Goal: Task Accomplishment & Management: Manage account settings

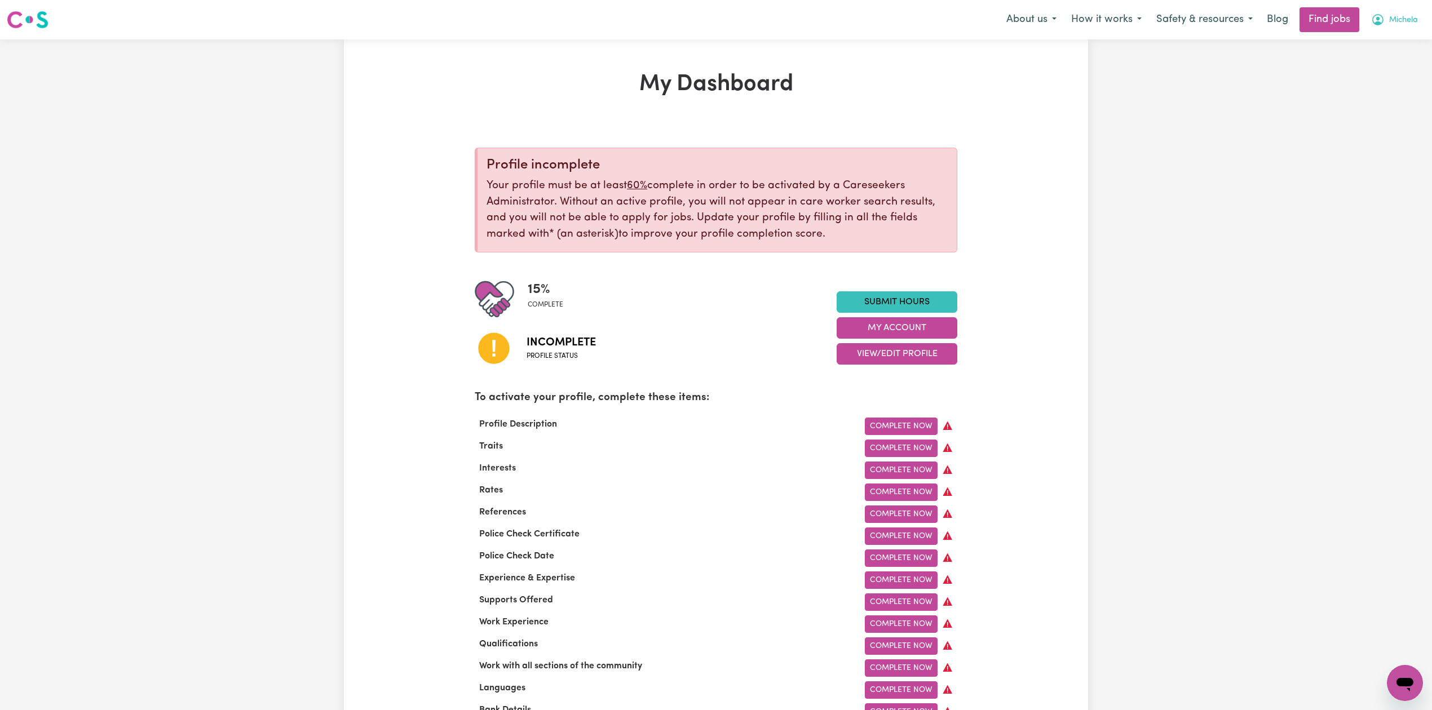
click at [1398, 27] on button "Michela" at bounding box center [1394, 20] width 61 height 24
drag, startPoint x: 1398, startPoint y: 27, endPoint x: 1375, endPoint y: 88, distance: 65.4
click at [1375, 88] on link "Logout" at bounding box center [1379, 86] width 89 height 21
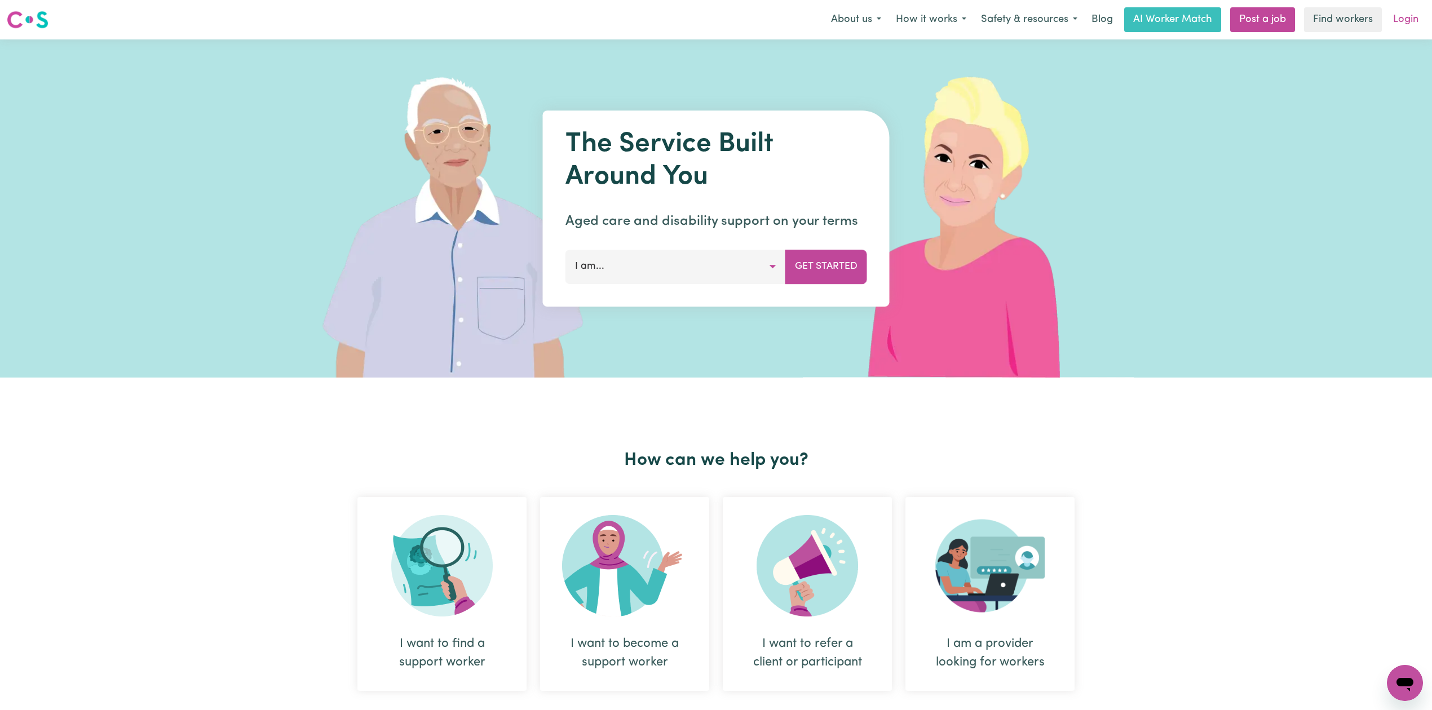
click at [1405, 12] on link "Login" at bounding box center [1405, 19] width 39 height 25
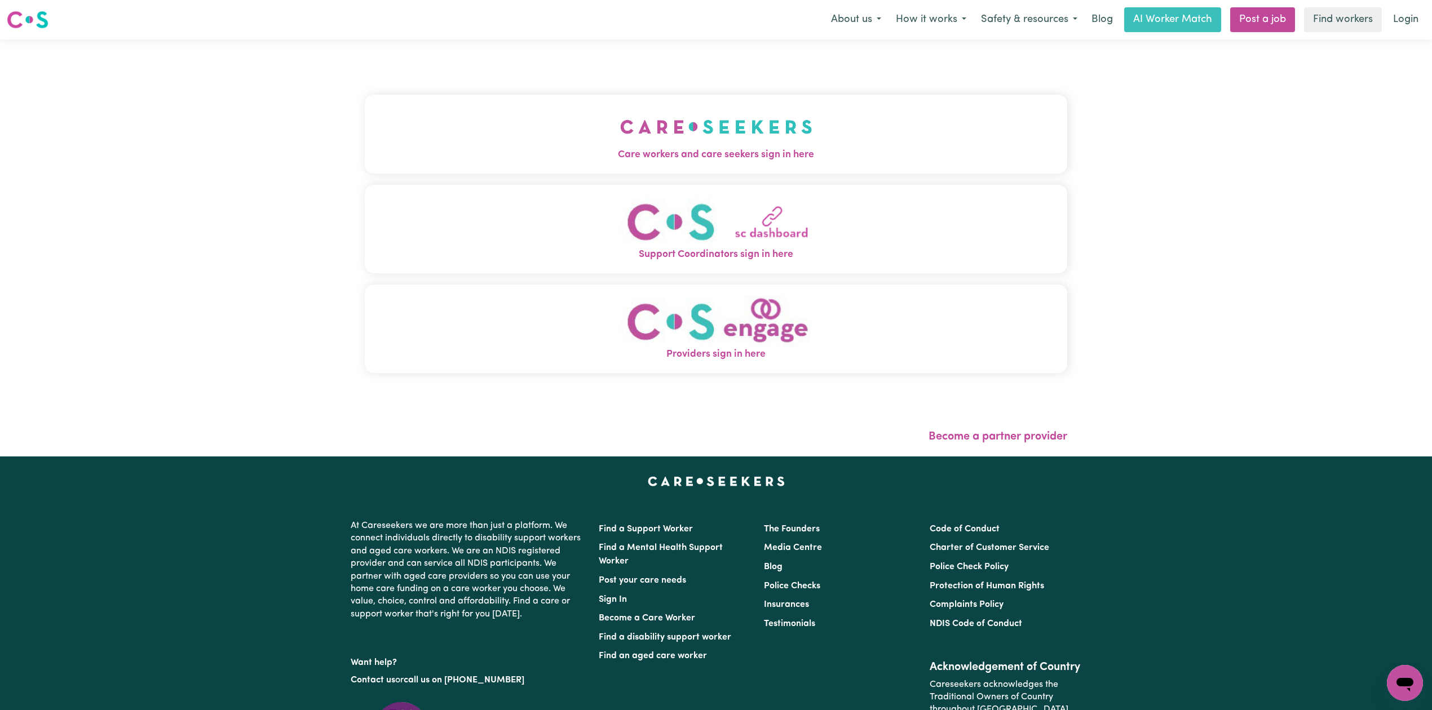
click at [620, 117] on img "Care workers and care seekers sign in here" at bounding box center [716, 127] width 192 height 42
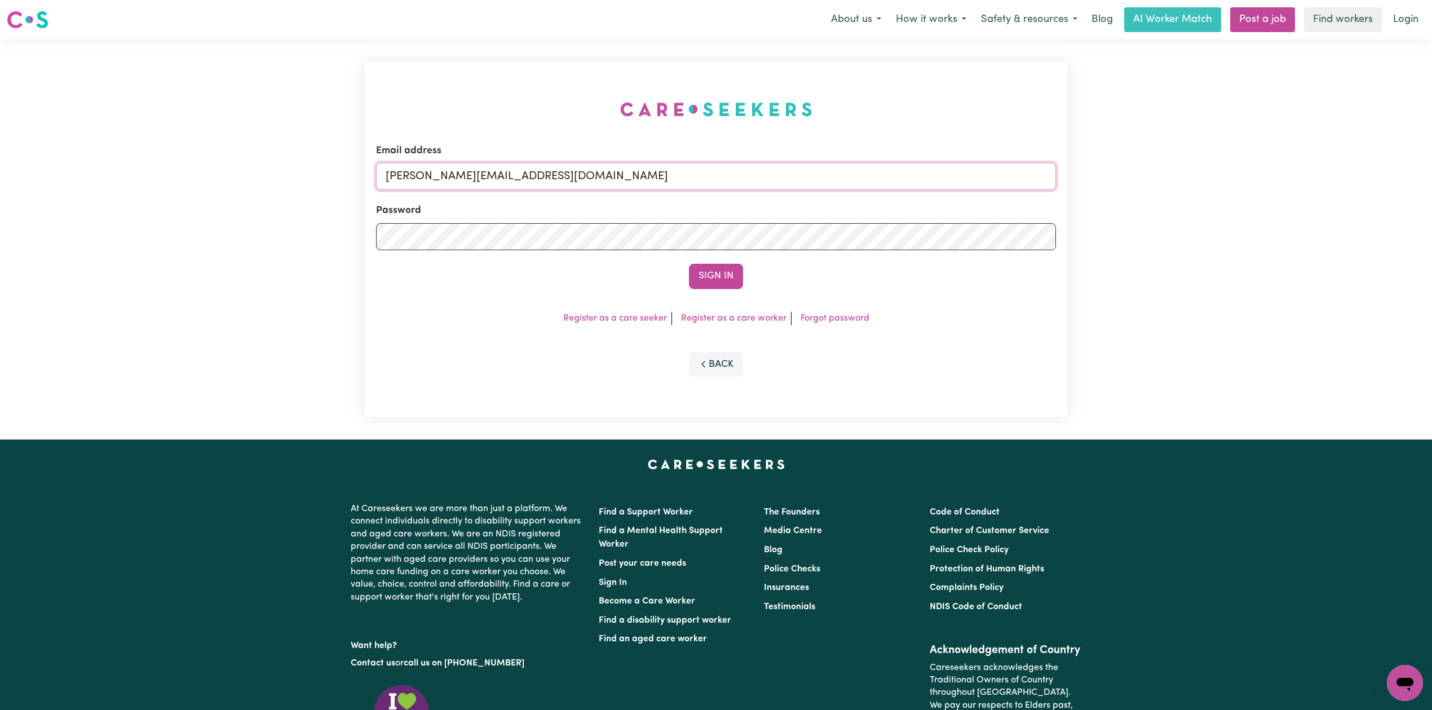
click at [427, 165] on input "[PERSON_NAME][EMAIL_ADDRESS][DOMAIN_NAME]" at bounding box center [716, 176] width 680 height 27
drag, startPoint x: 443, startPoint y: 169, endPoint x: 816, endPoint y: 187, distance: 373.6
click at [821, 184] on input "Superuser~[EMAIL_ADDRESS][DOMAIN_NAME]" at bounding box center [716, 176] width 680 height 27
type input "Superuser~[EMAIL_ADDRESS][DOMAIN_NAME]"
click at [719, 275] on button "Sign In" at bounding box center [716, 276] width 54 height 25
